Goal: Information Seeking & Learning: Understand process/instructions

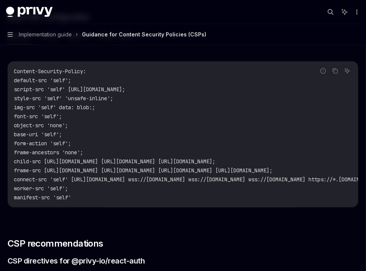
scroll to position [211, 0]
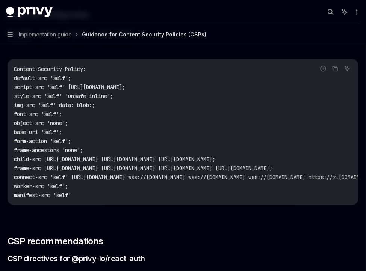
click at [59, 42] on button "Next.js" at bounding box center [50, 33] width 18 height 18
type textarea "*"
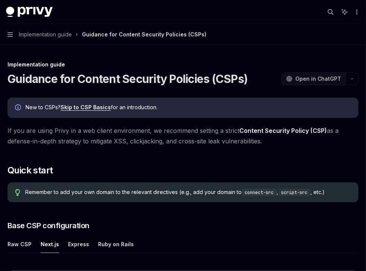
click at [317, 83] on span "Open in ChatGPT" at bounding box center [318, 79] width 46 height 8
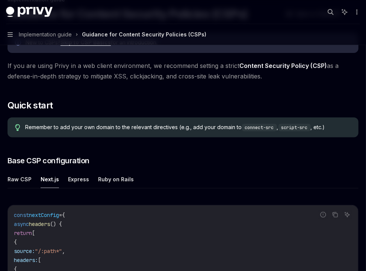
scroll to position [280, 0]
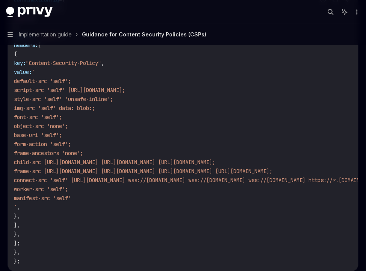
click at [113, 102] on span "style-src 'self' 'unsafe-inline';" at bounding box center [63, 99] width 99 height 7
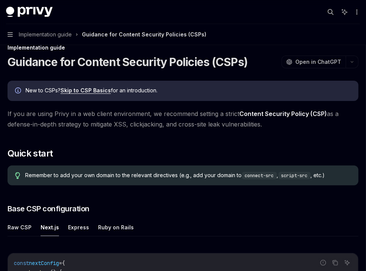
scroll to position [0, 0]
